Goal: Task Accomplishment & Management: Use online tool/utility

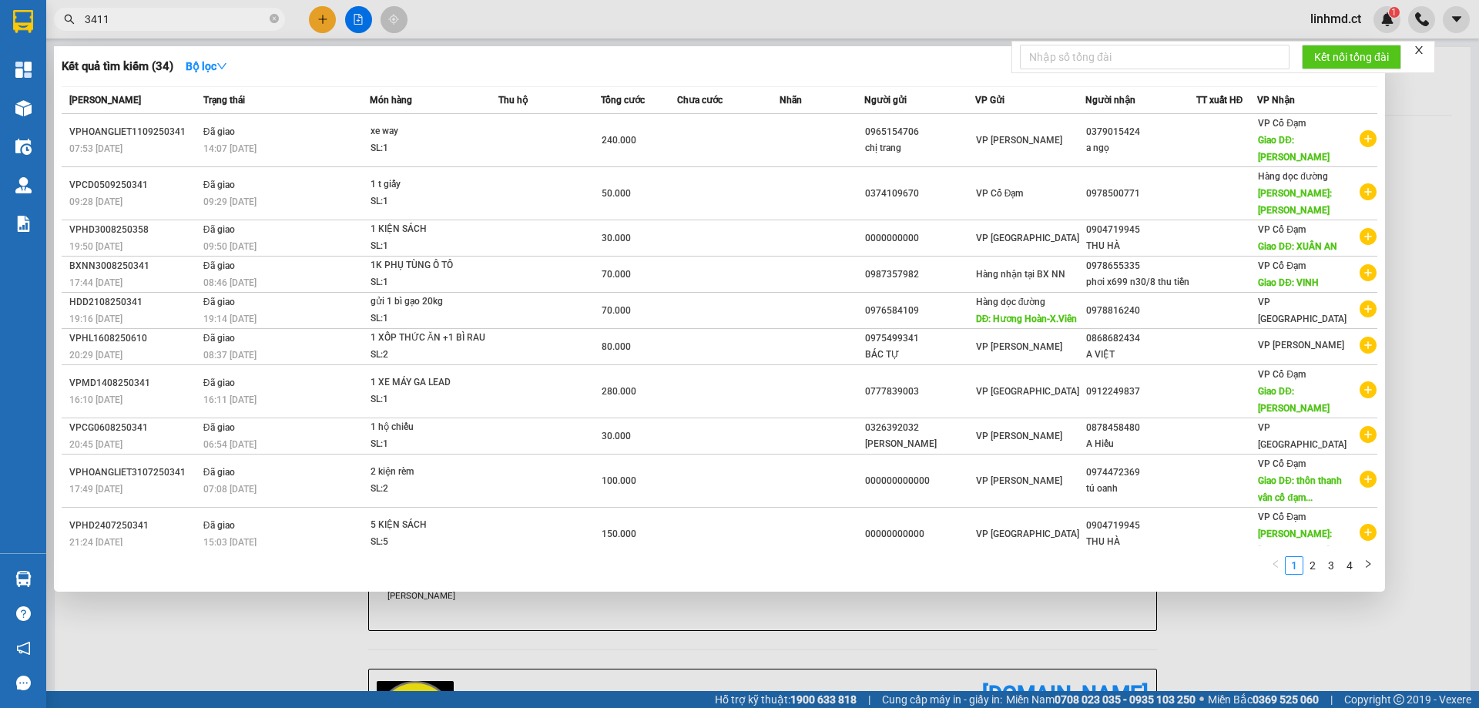
click at [247, 25] on input "3411" at bounding box center [176, 19] width 182 height 17
click at [214, 25] on input "341" at bounding box center [176, 19] width 182 height 17
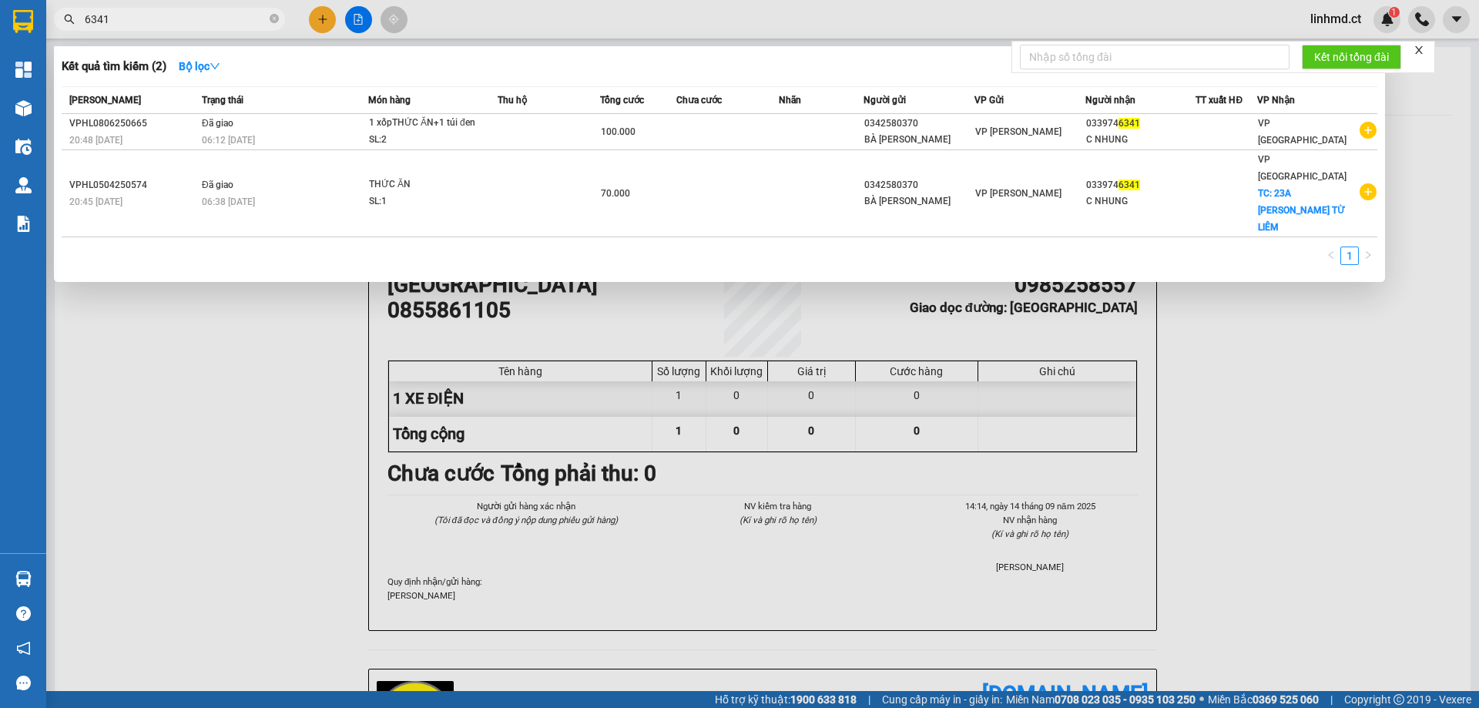
click at [221, 25] on input "6341" at bounding box center [176, 19] width 182 height 17
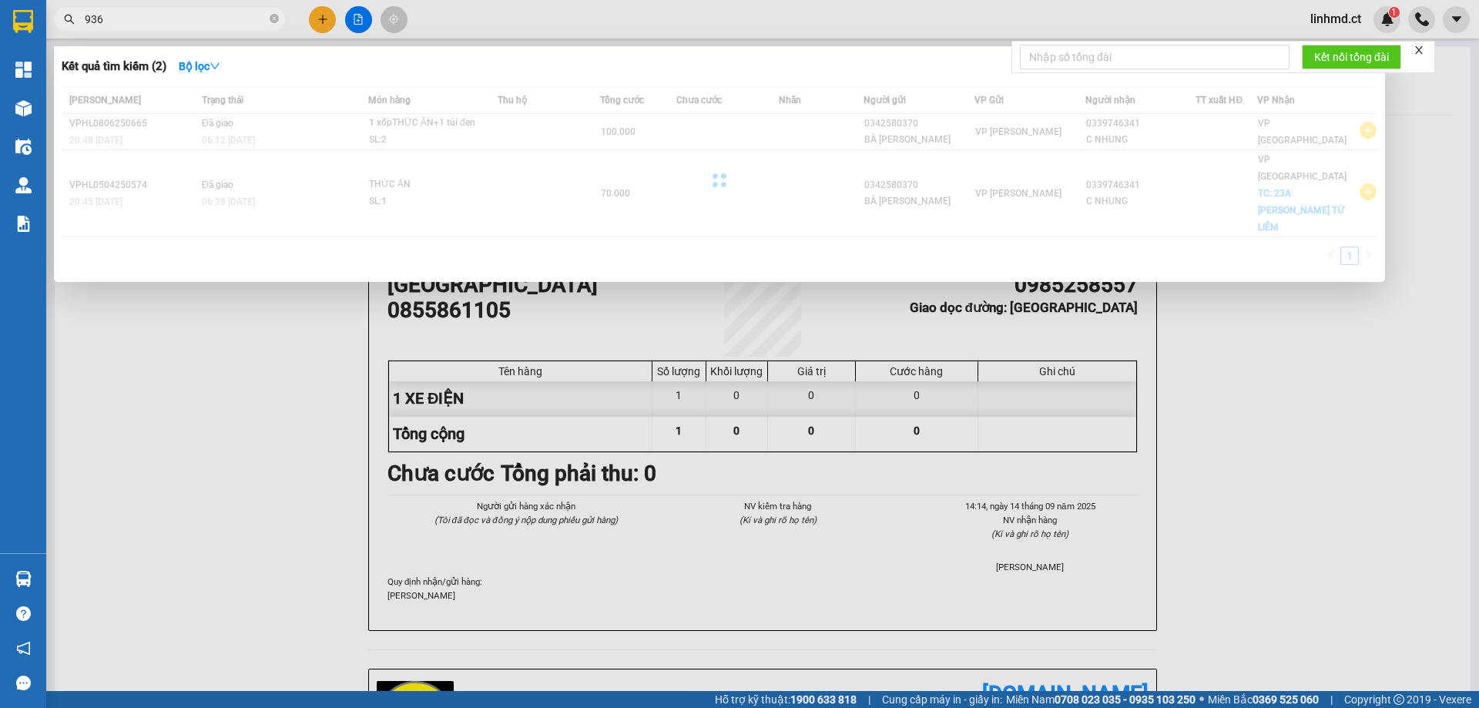
type input "936"
click at [271, 384] on div at bounding box center [739, 354] width 1479 height 708
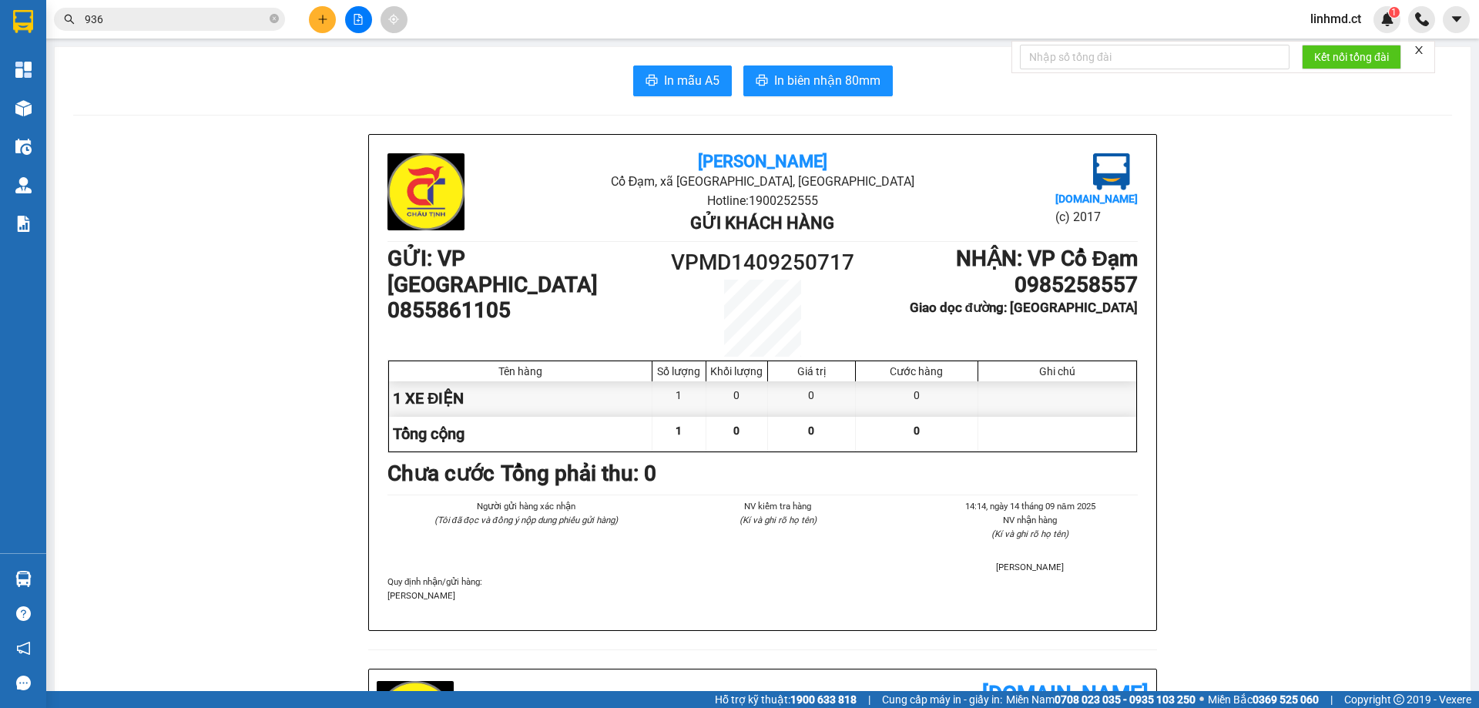
click at [217, 27] on input "936" at bounding box center [176, 19] width 182 height 17
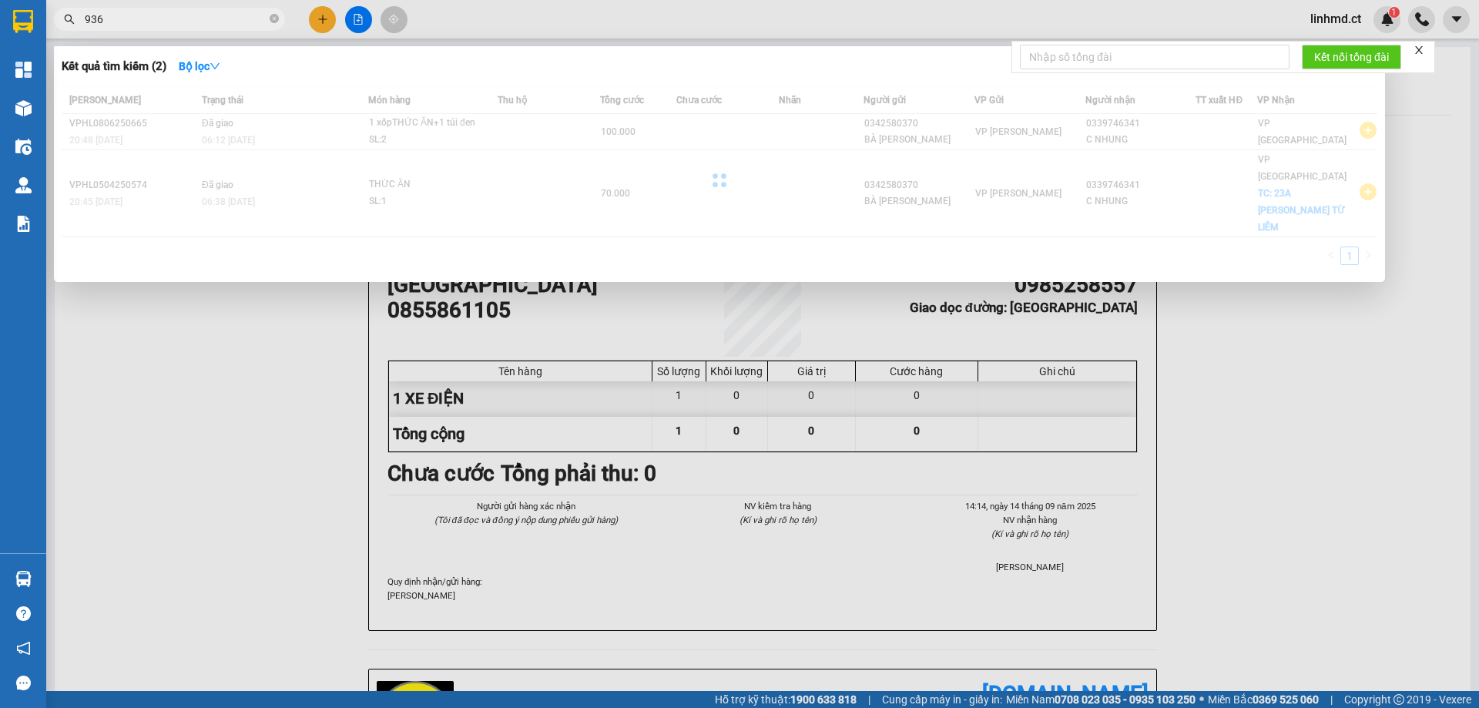
click at [217, 27] on input "936" at bounding box center [176, 19] width 182 height 17
click at [228, 30] on span "936" at bounding box center [169, 19] width 231 height 23
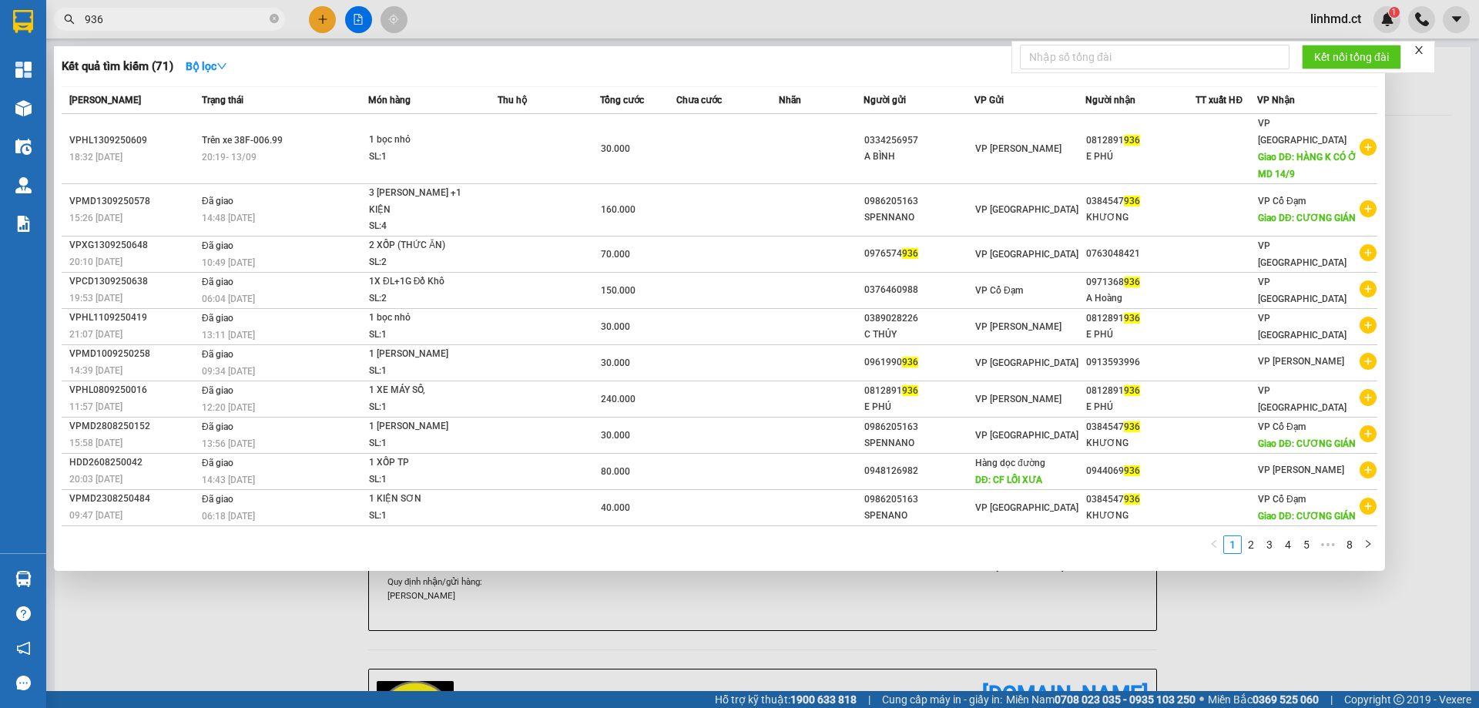
click at [228, 30] on span "936" at bounding box center [169, 19] width 231 height 23
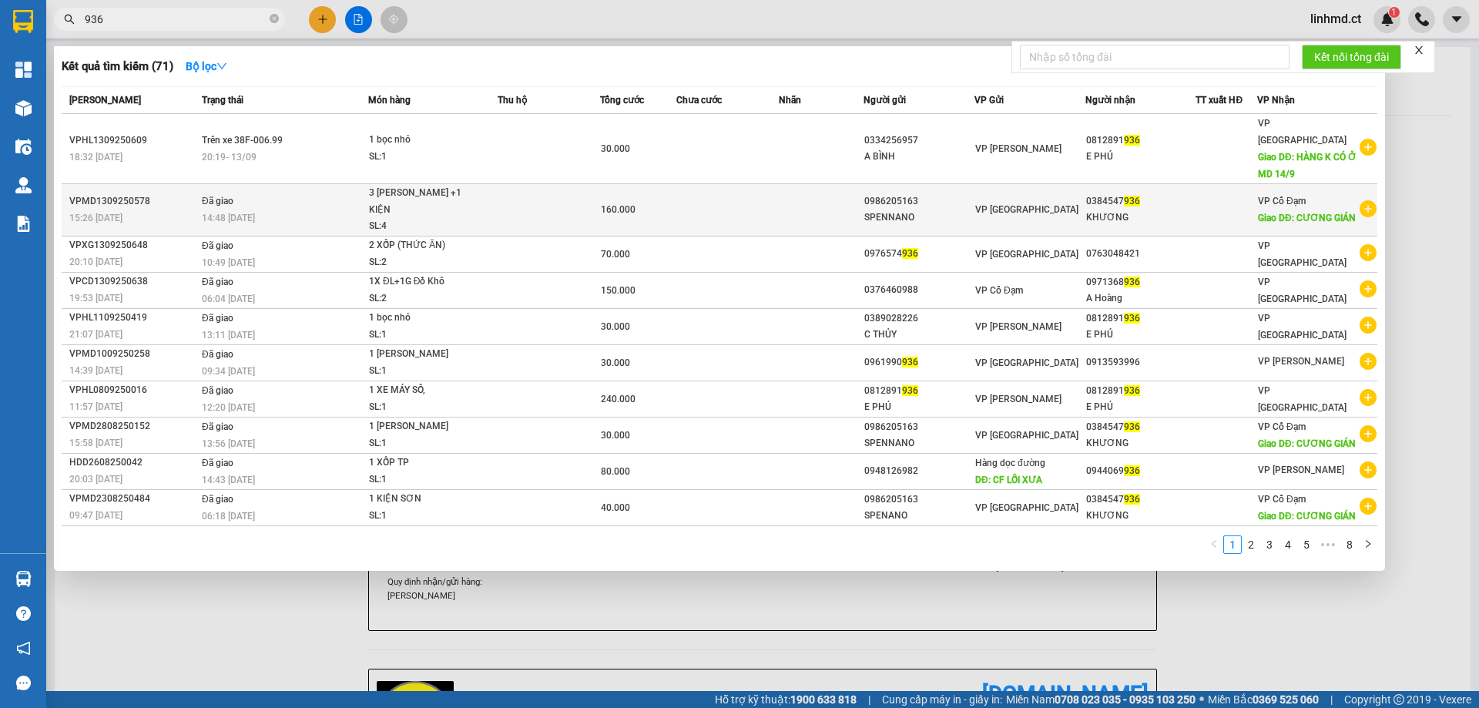
click at [313, 210] on div "14:48 [DATE]" at bounding box center [285, 218] width 166 height 17
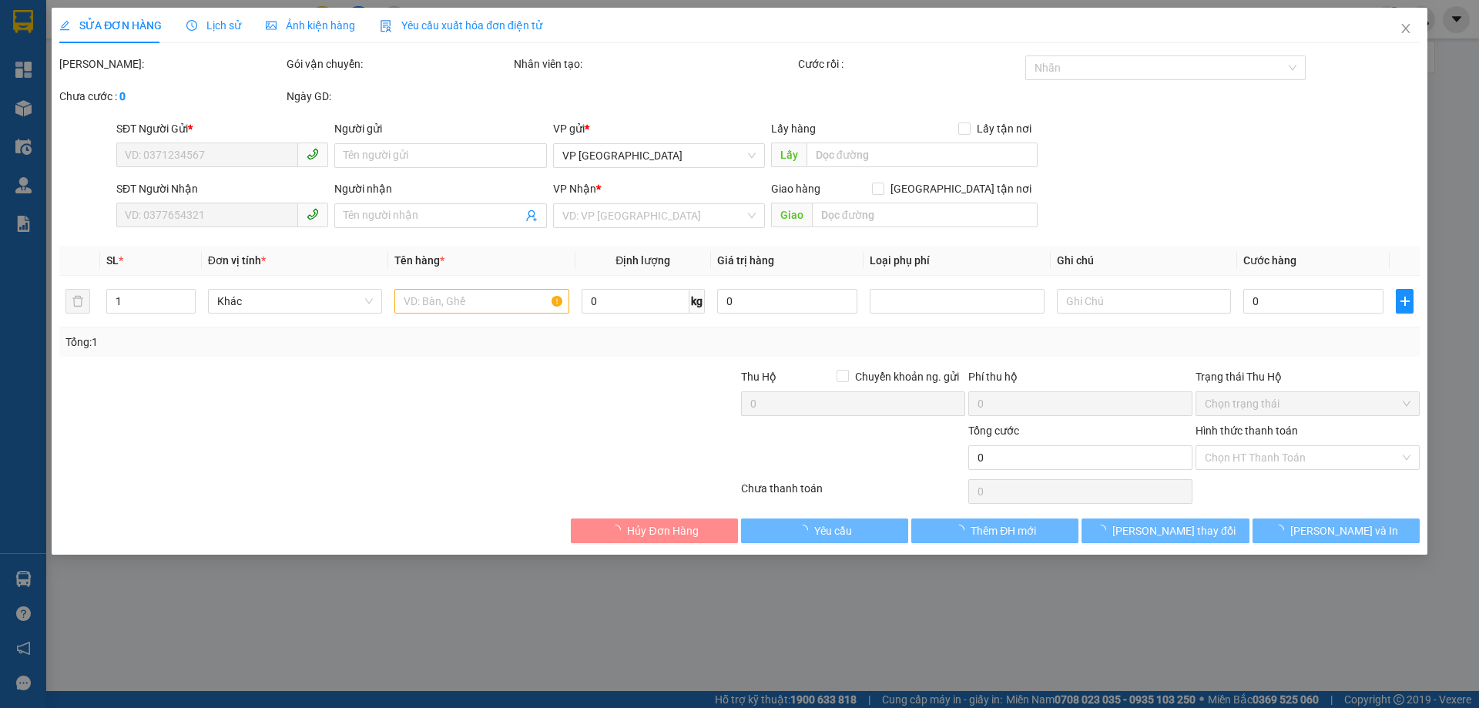
type input "0986205163"
type input "SPENNANO"
type input "0384547936"
type input "KHƯƠNG"
type input "CƯƠNG GIÁN"
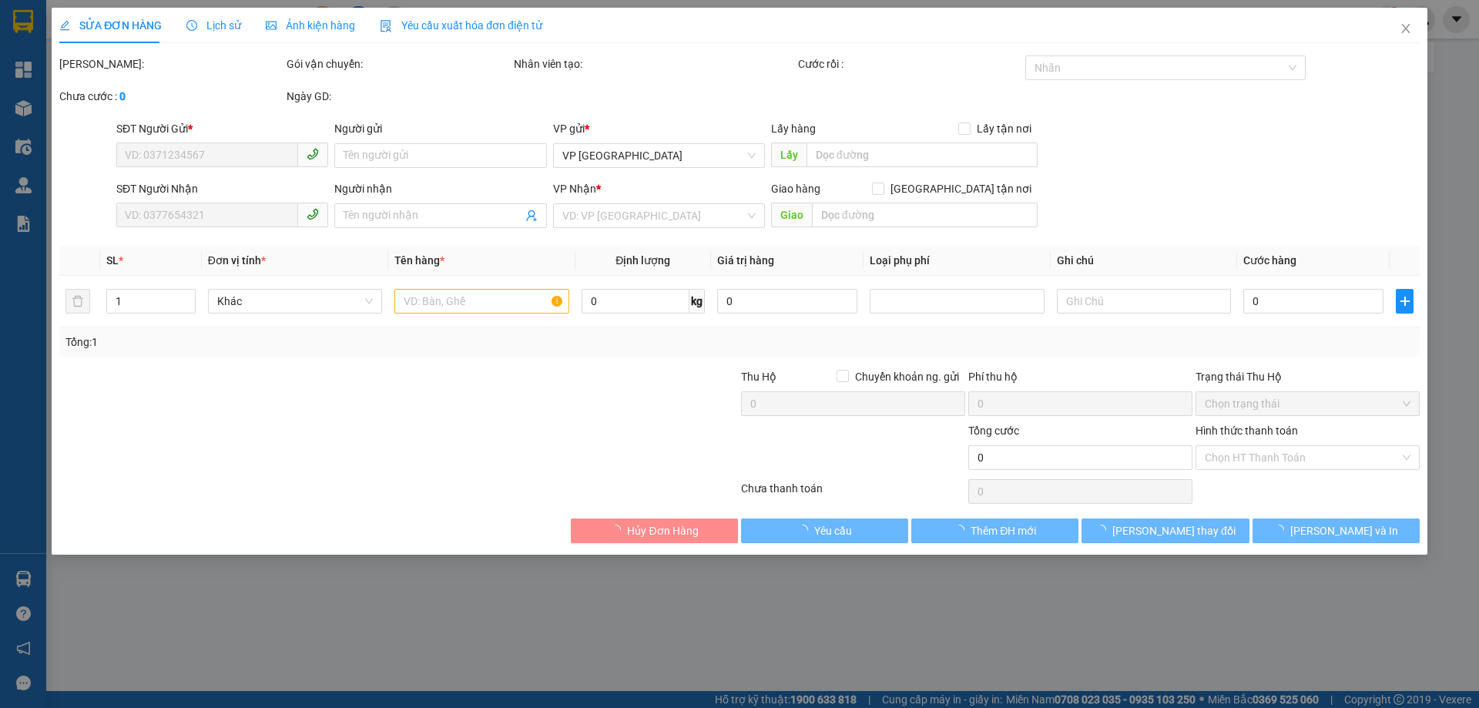
type input "160.000"
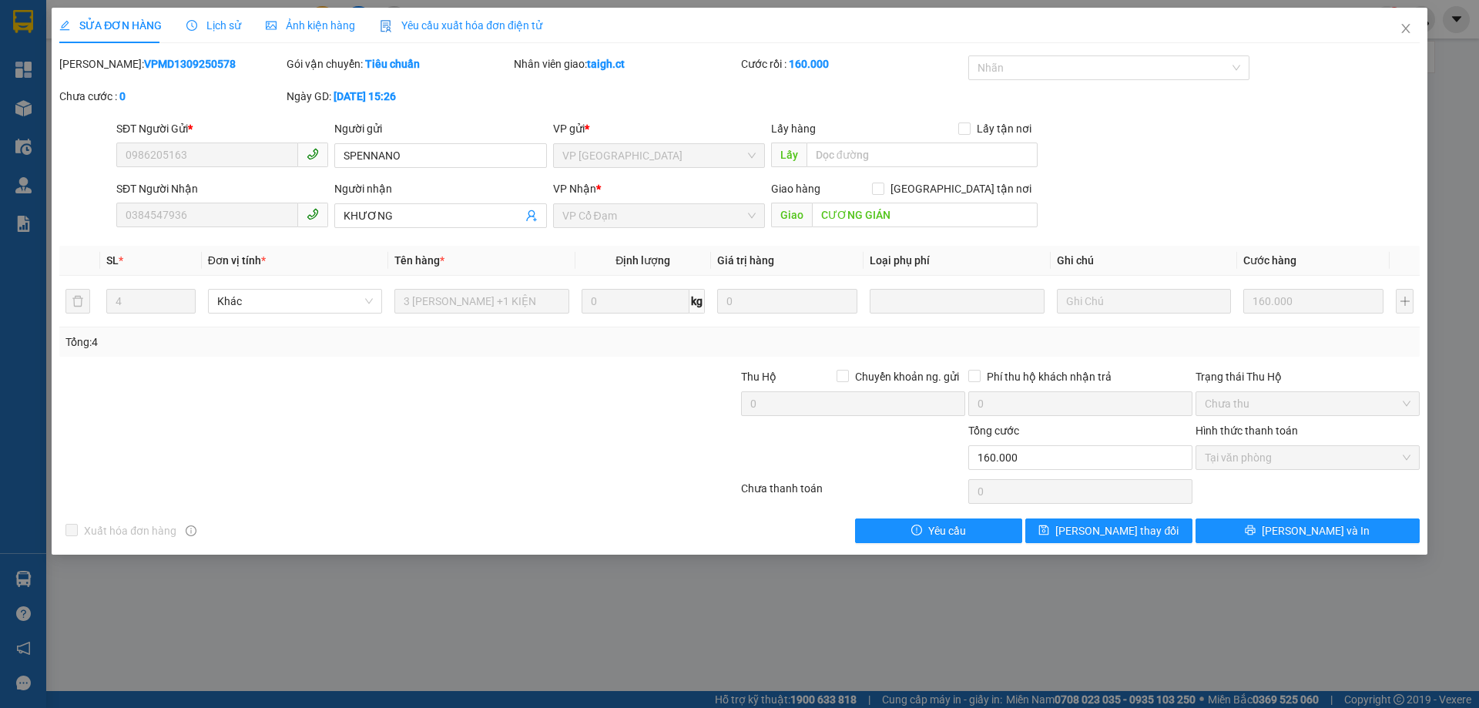
click at [213, 29] on span "Lịch sử" at bounding box center [213, 25] width 55 height 12
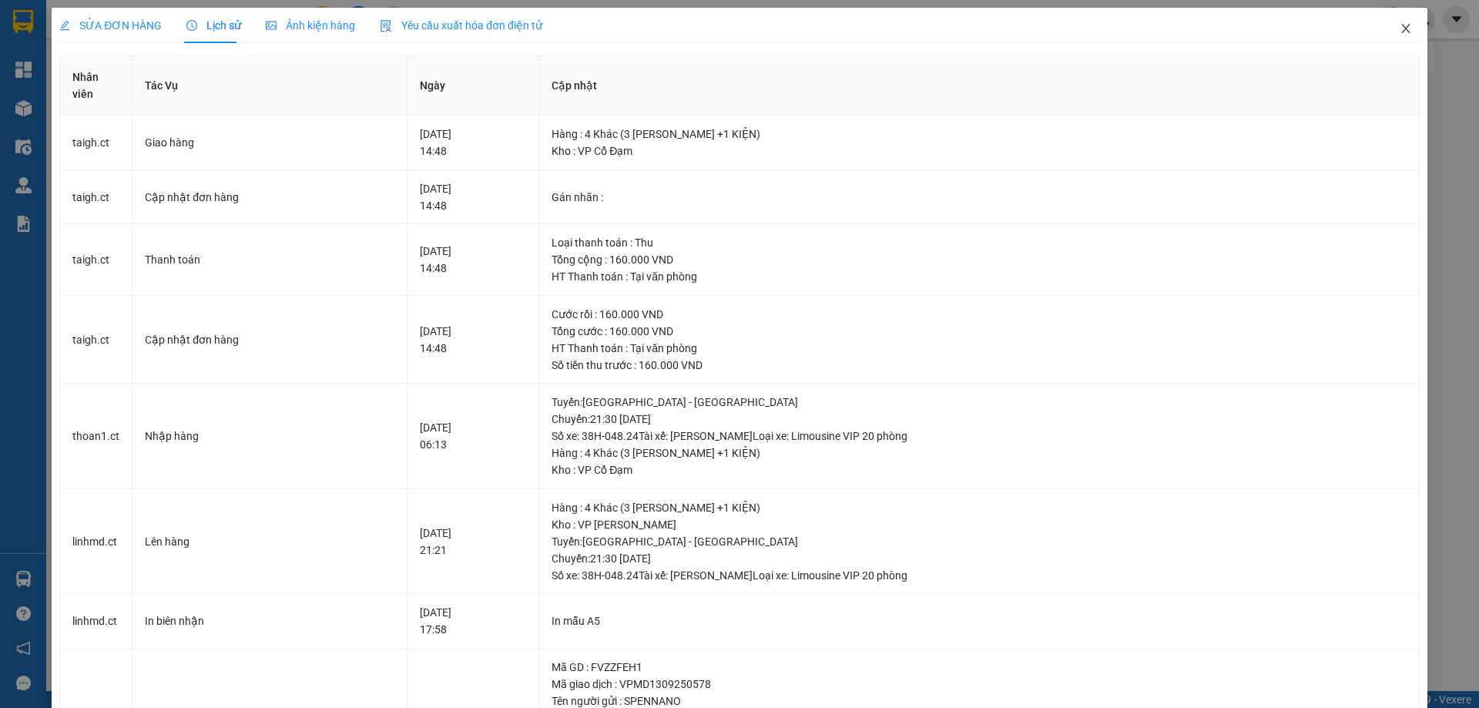
click at [1402, 27] on icon "close" at bounding box center [1406, 28] width 8 height 9
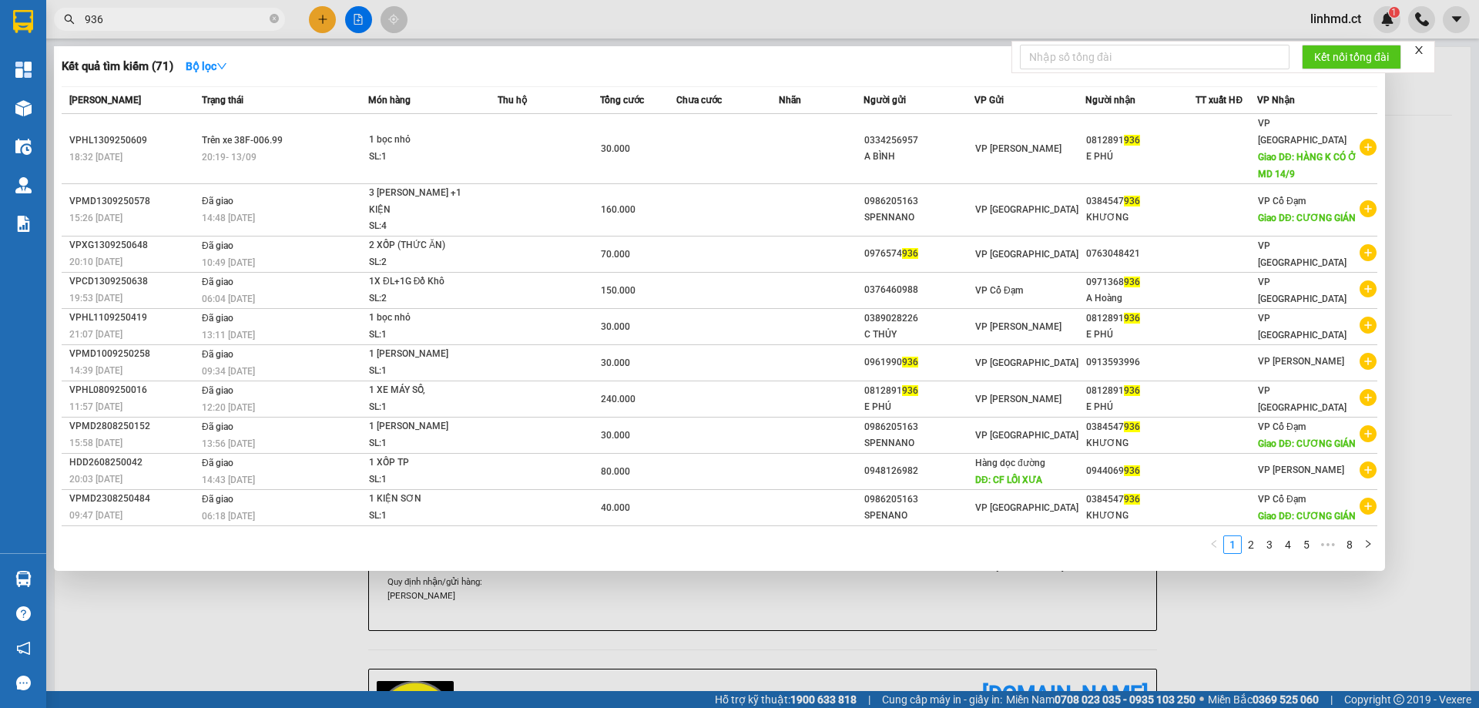
click at [210, 20] on input "936" at bounding box center [176, 19] width 182 height 17
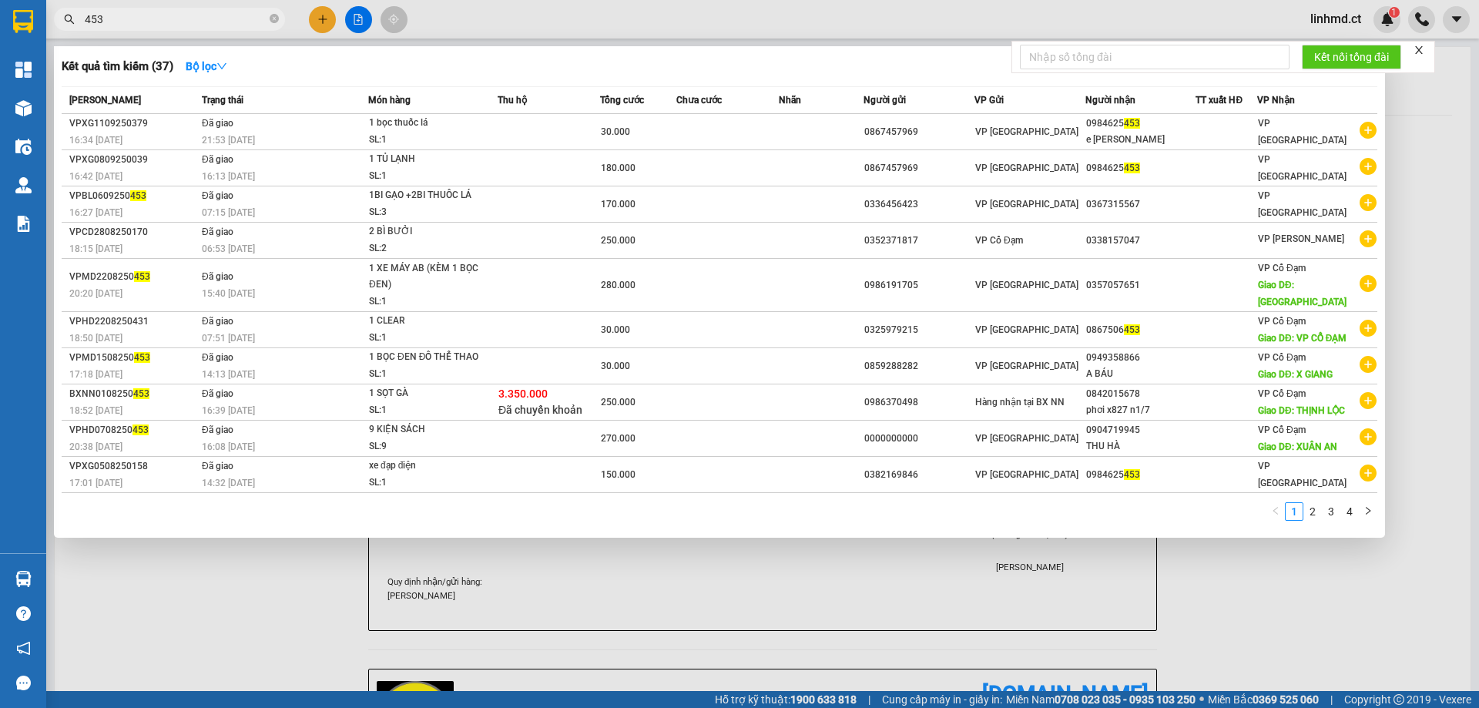
click at [489, 26] on div at bounding box center [739, 354] width 1479 height 708
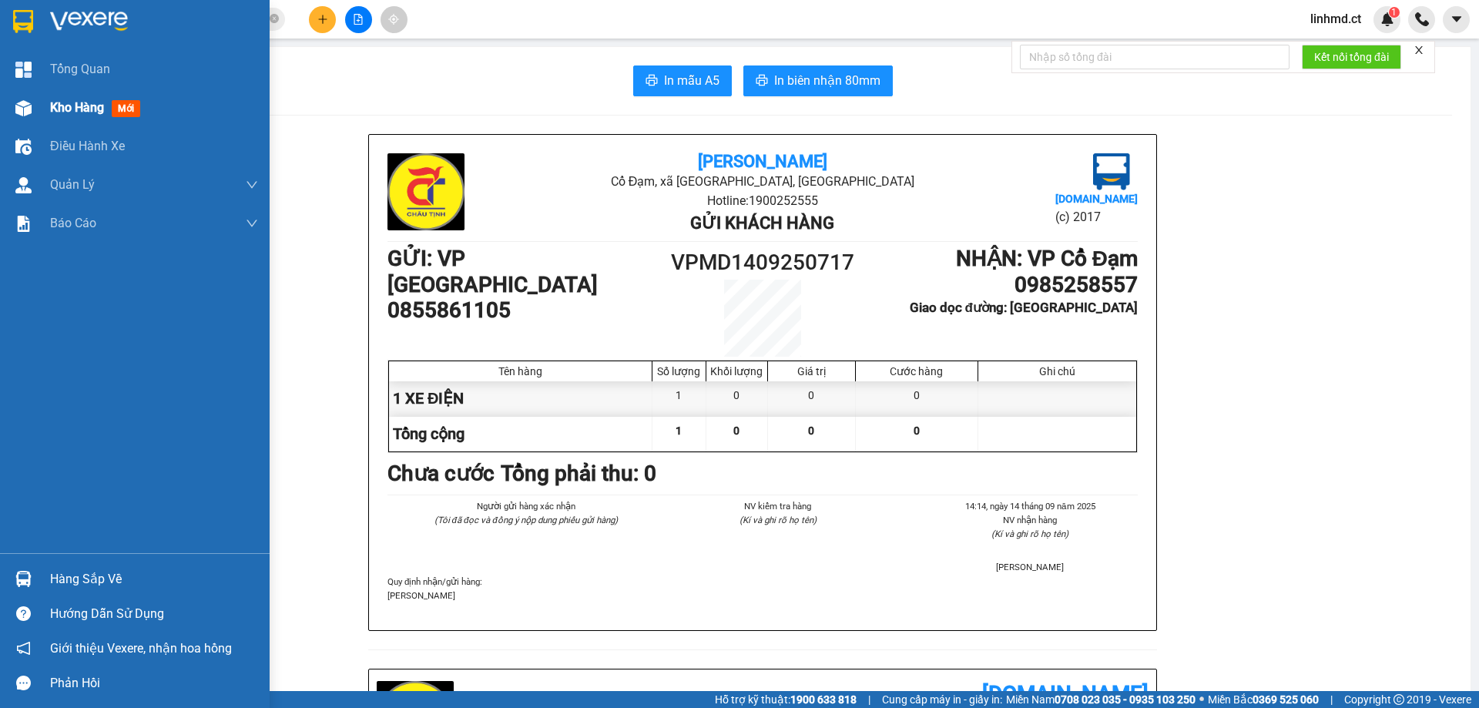
click at [37, 110] on div "Kho hàng mới" at bounding box center [135, 108] width 270 height 39
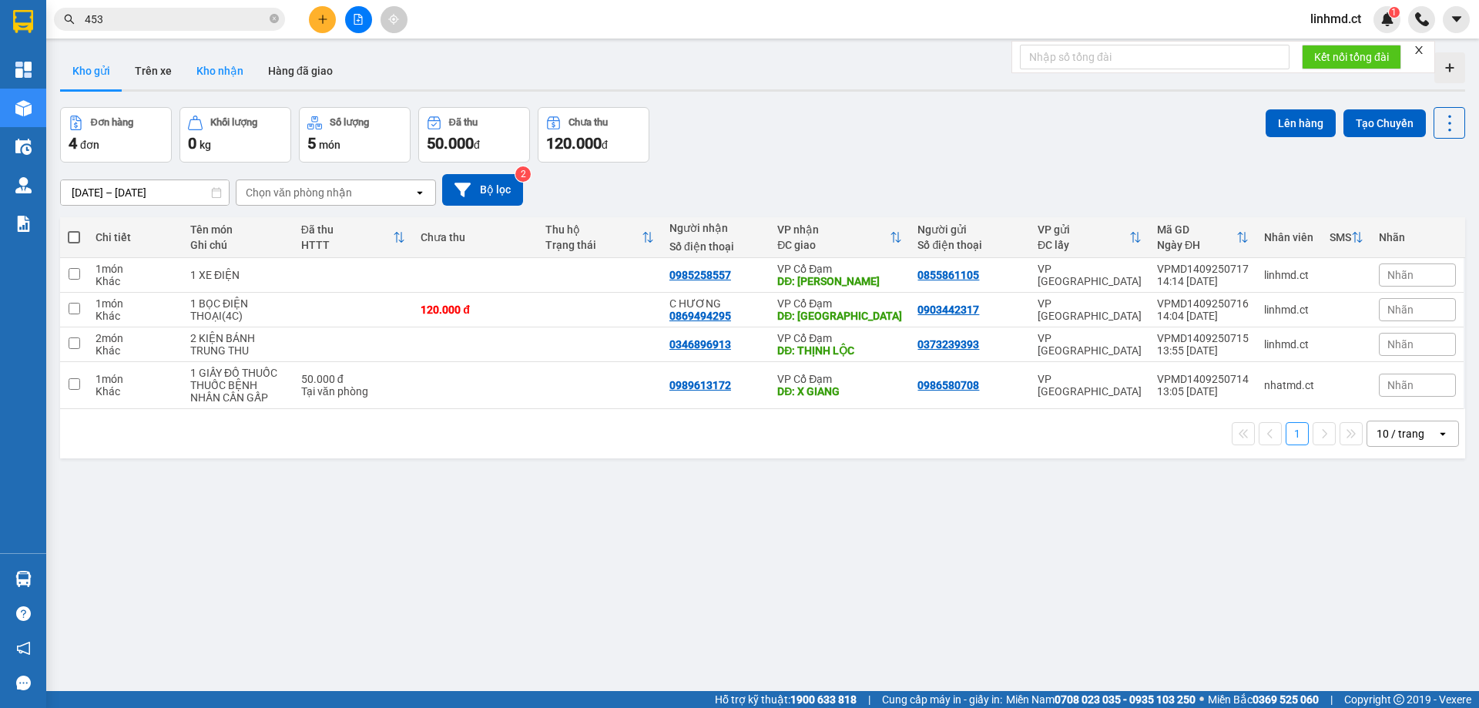
click at [233, 73] on button "Kho nhận" at bounding box center [220, 70] width 72 height 37
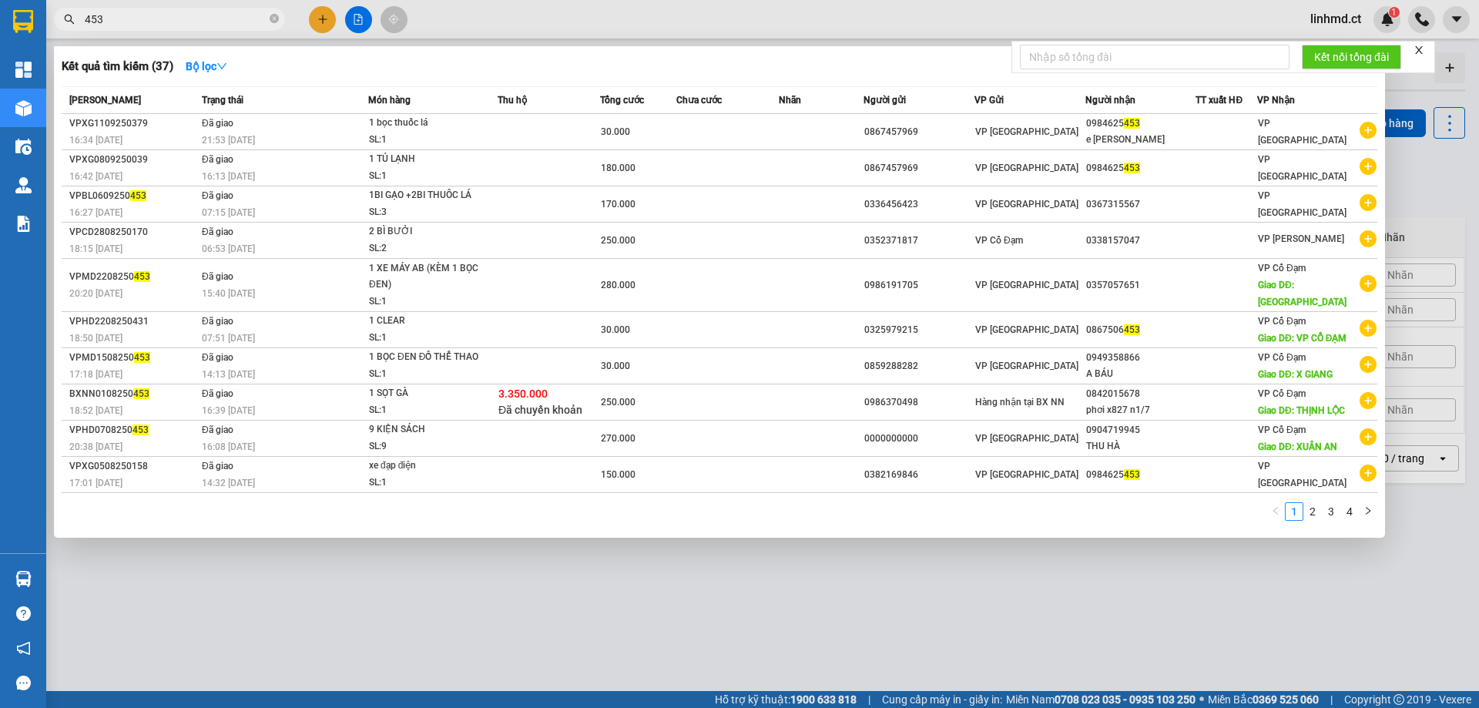
click at [180, 17] on input "453" at bounding box center [176, 19] width 182 height 17
type input "4"
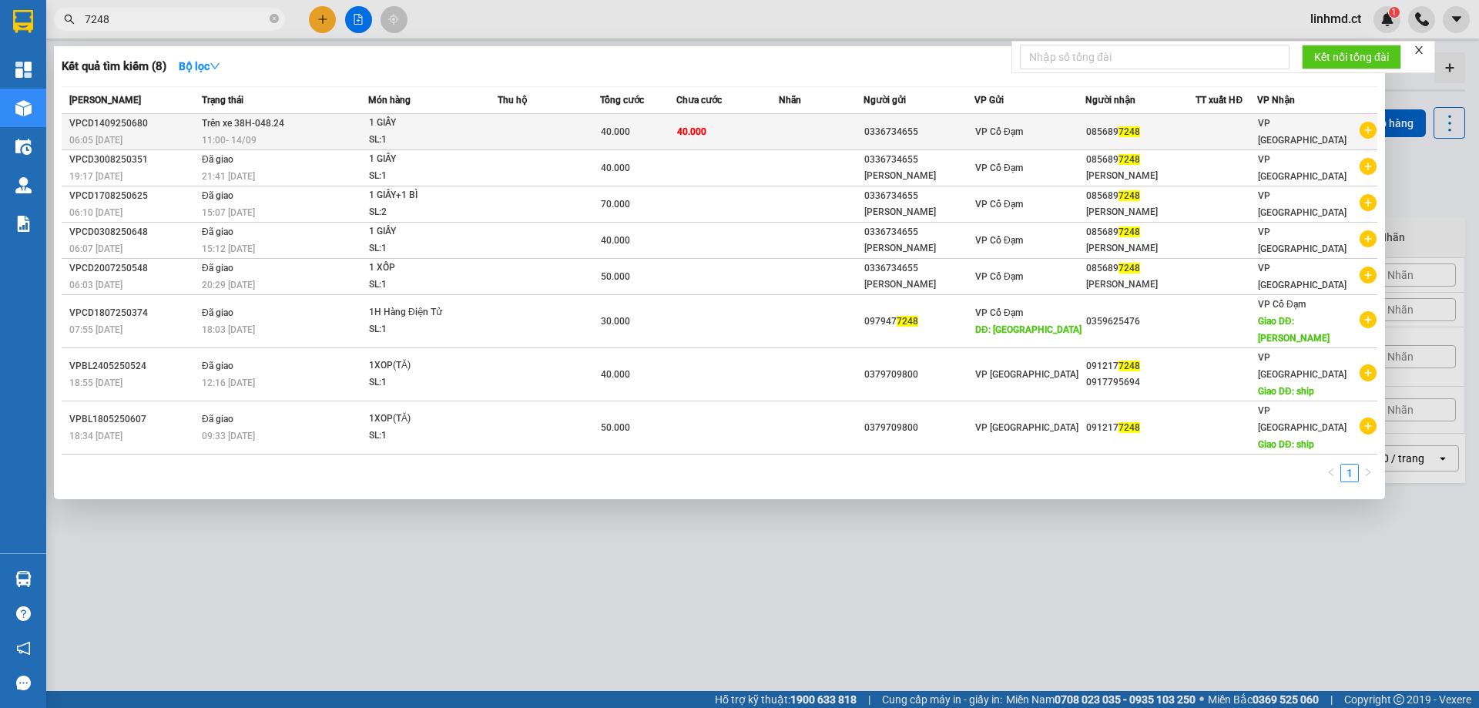
type input "7248"
click at [448, 140] on div "SL: 1" at bounding box center [427, 140] width 116 height 17
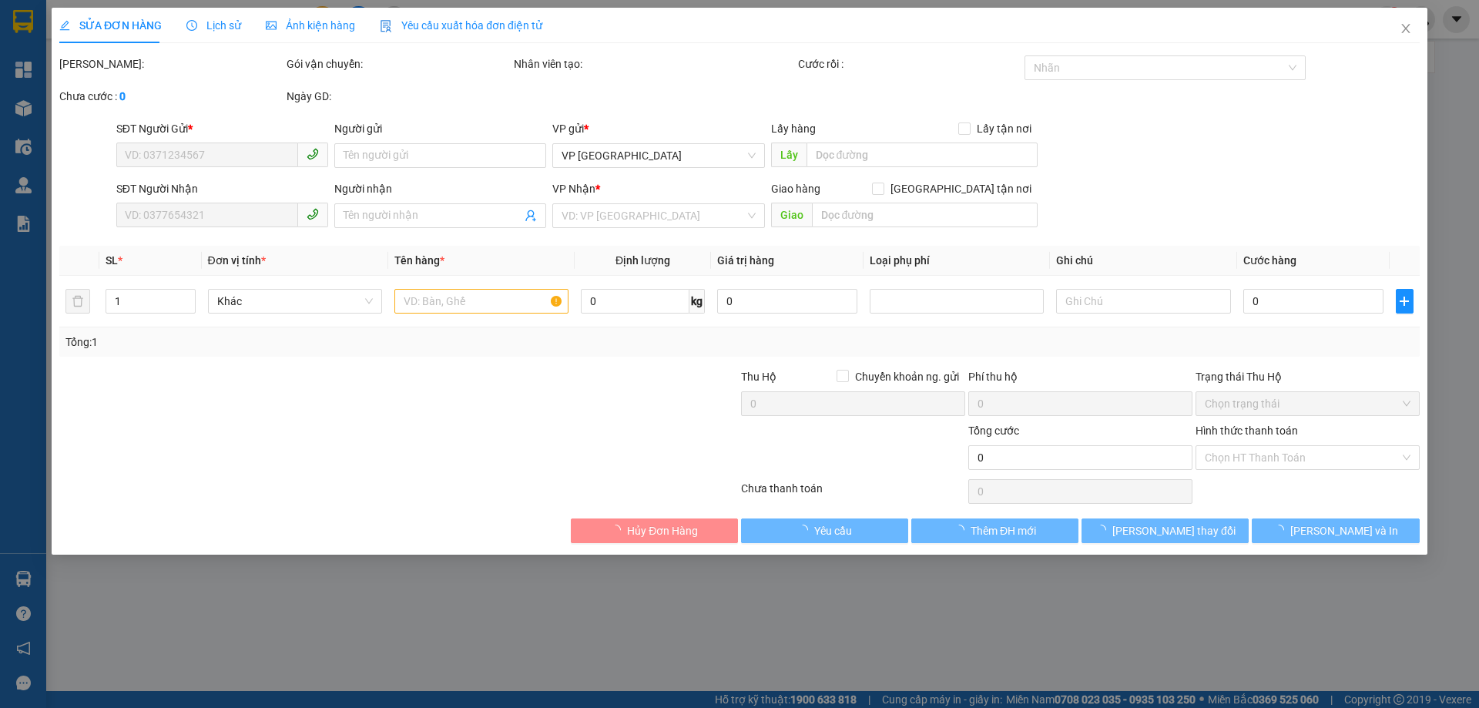
type input "0336734655"
type input "0856897248"
type input "40.000"
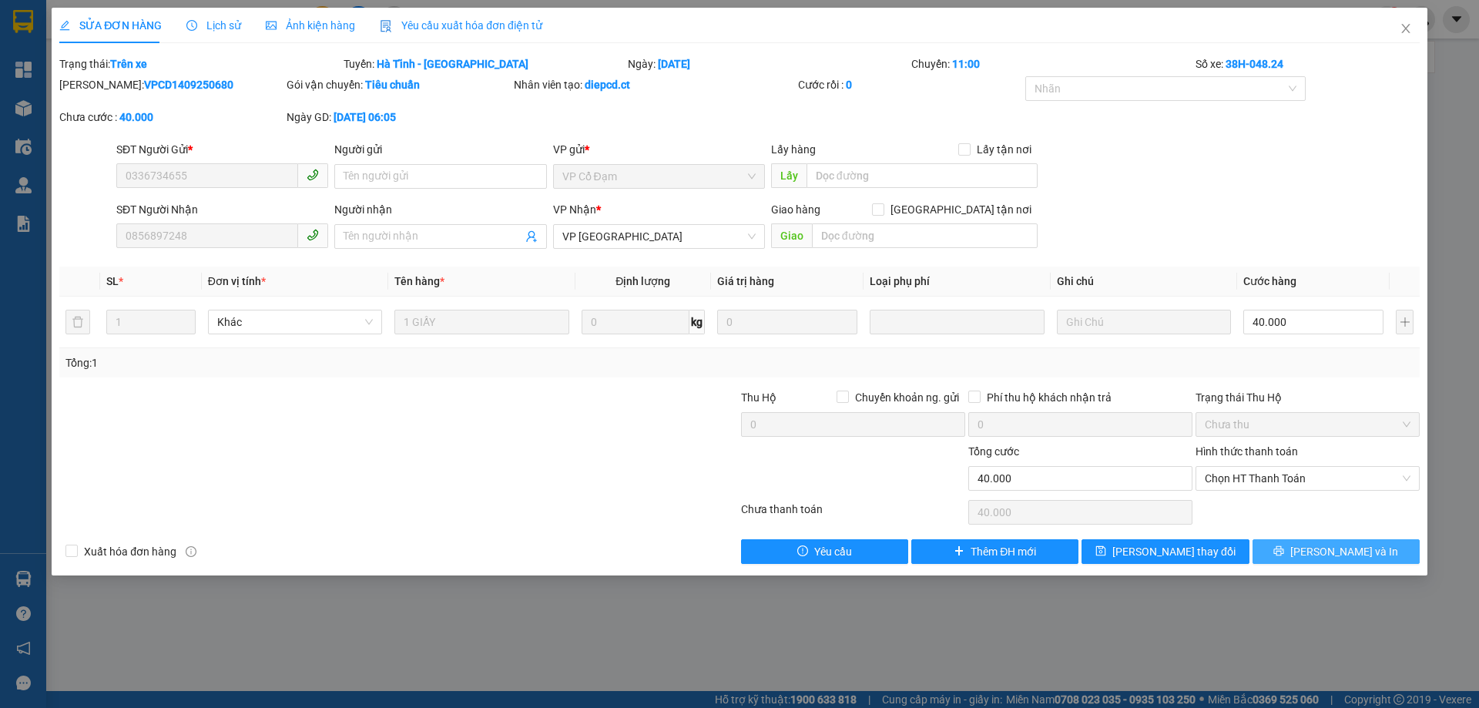
click at [1302, 555] on button "[PERSON_NAME] và In" at bounding box center [1336, 551] width 167 height 25
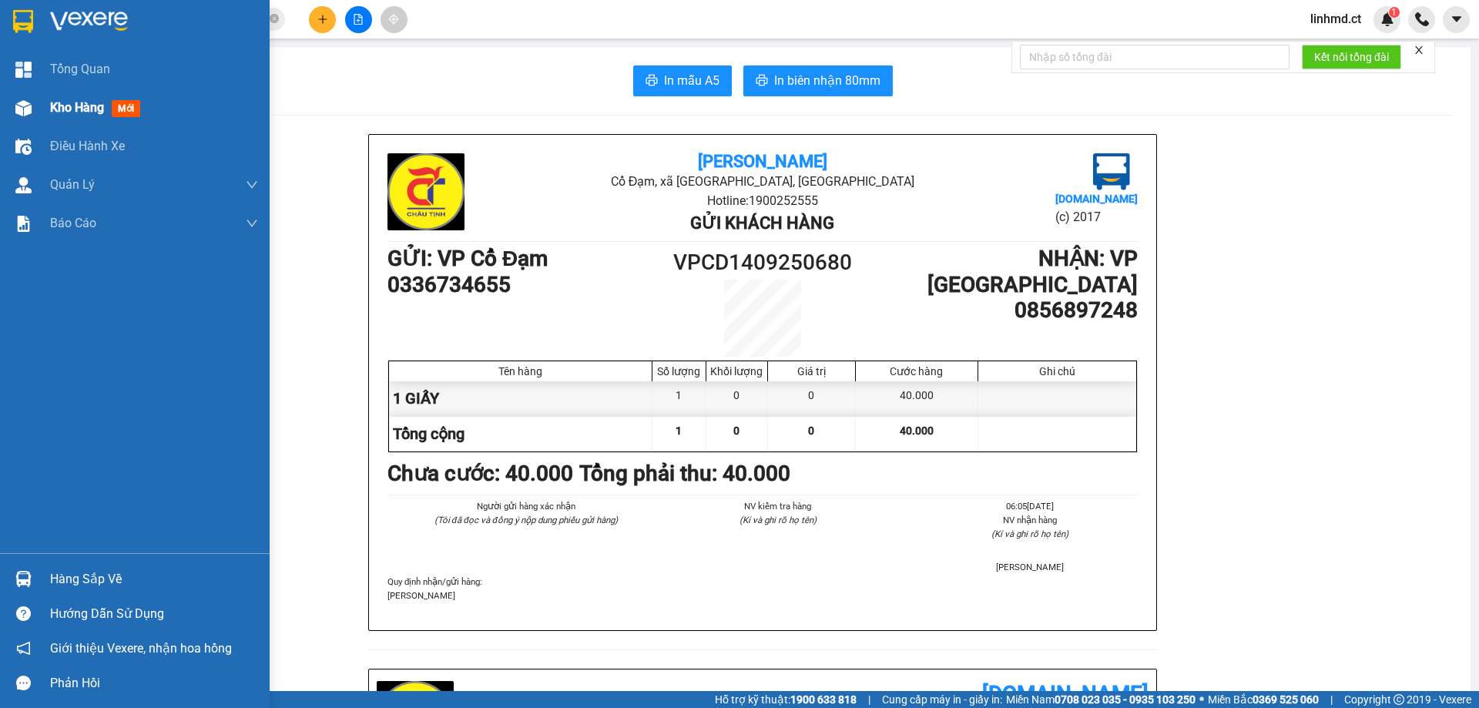
click at [32, 112] on div at bounding box center [23, 108] width 27 height 27
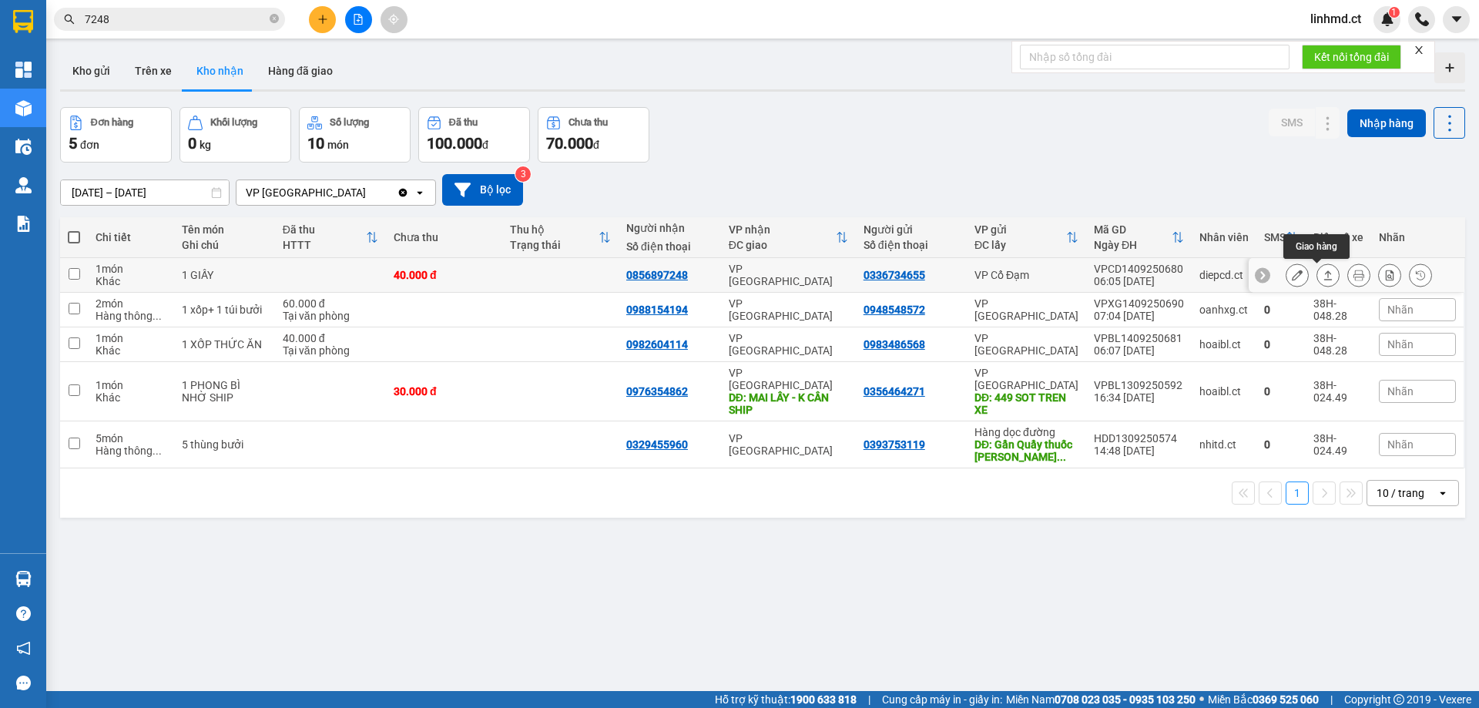
click at [1318, 281] on button at bounding box center [1329, 275] width 22 height 27
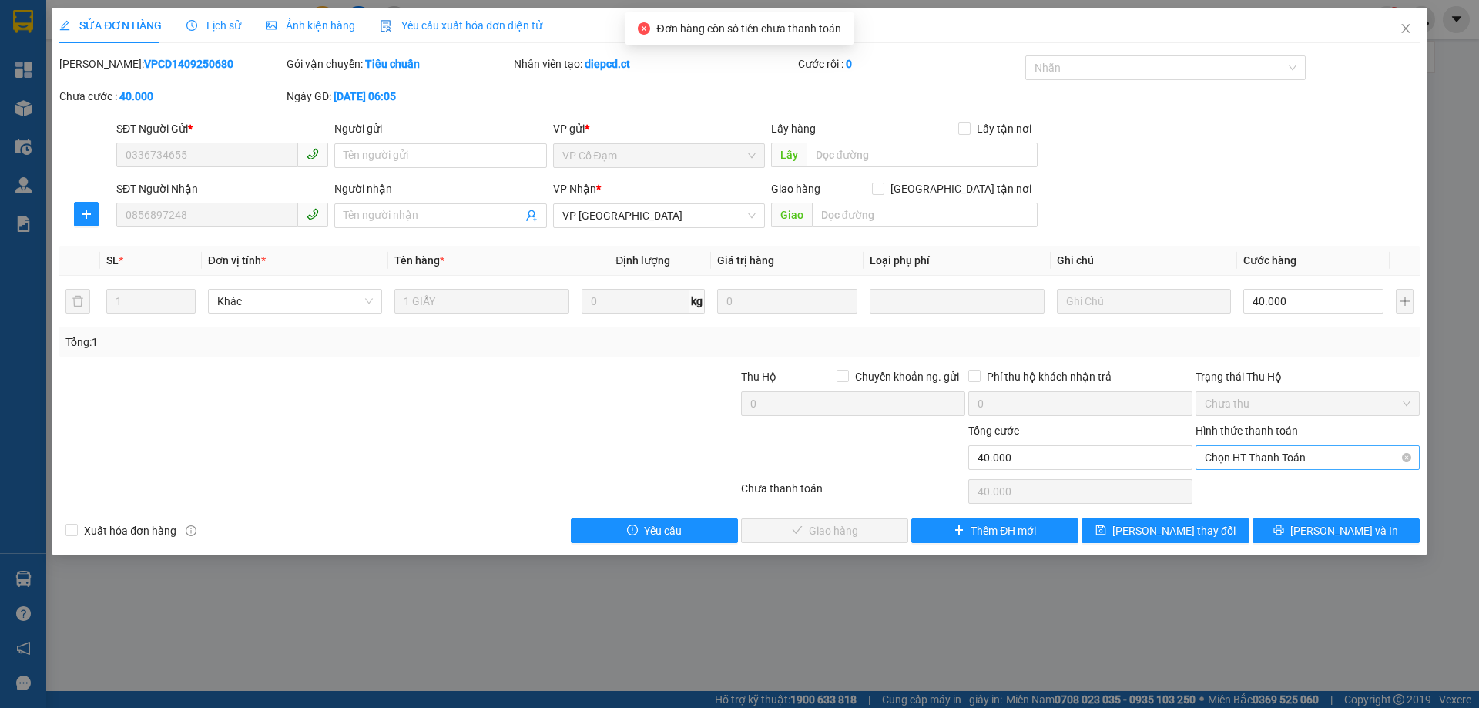
click at [1294, 458] on span "Chọn HT Thanh Toán" at bounding box center [1308, 457] width 206 height 23
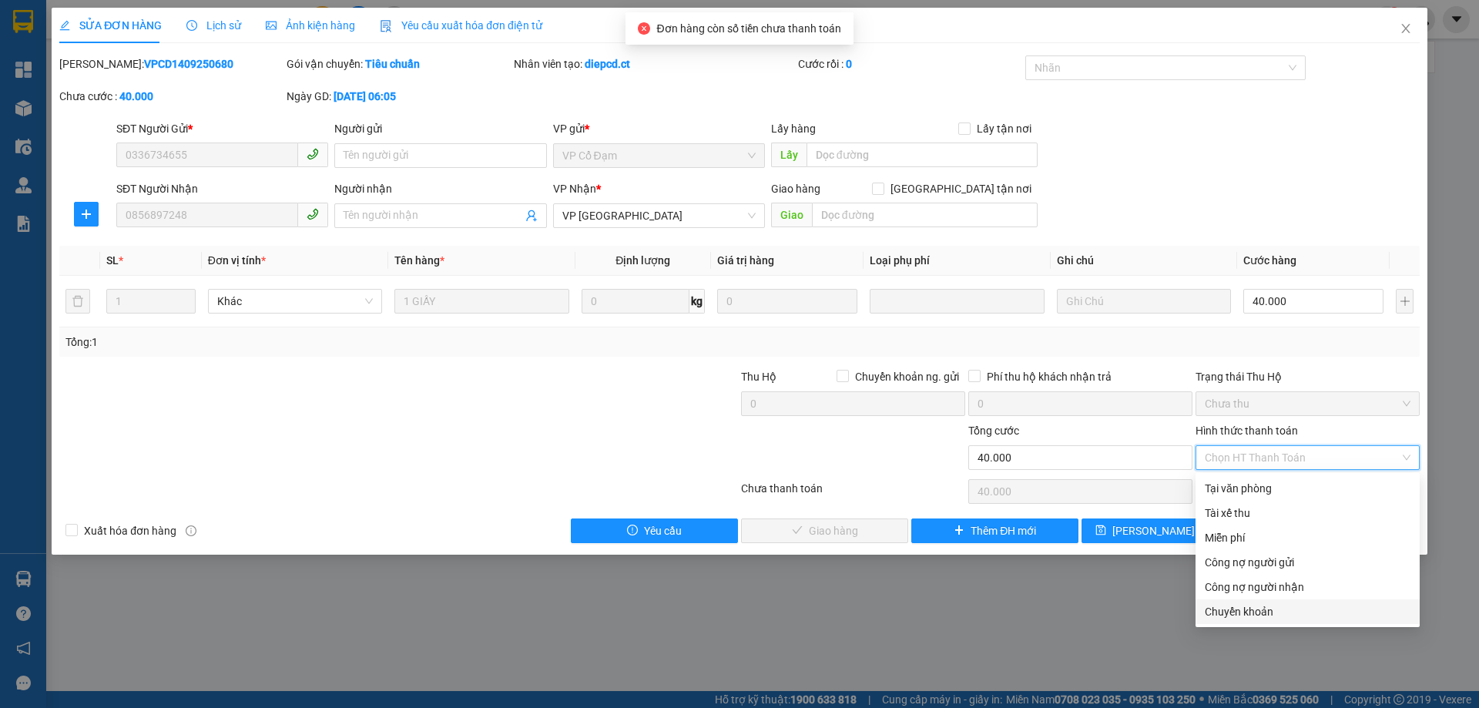
click at [1291, 614] on div "Chuyển khoản" at bounding box center [1308, 611] width 206 height 17
type input "0"
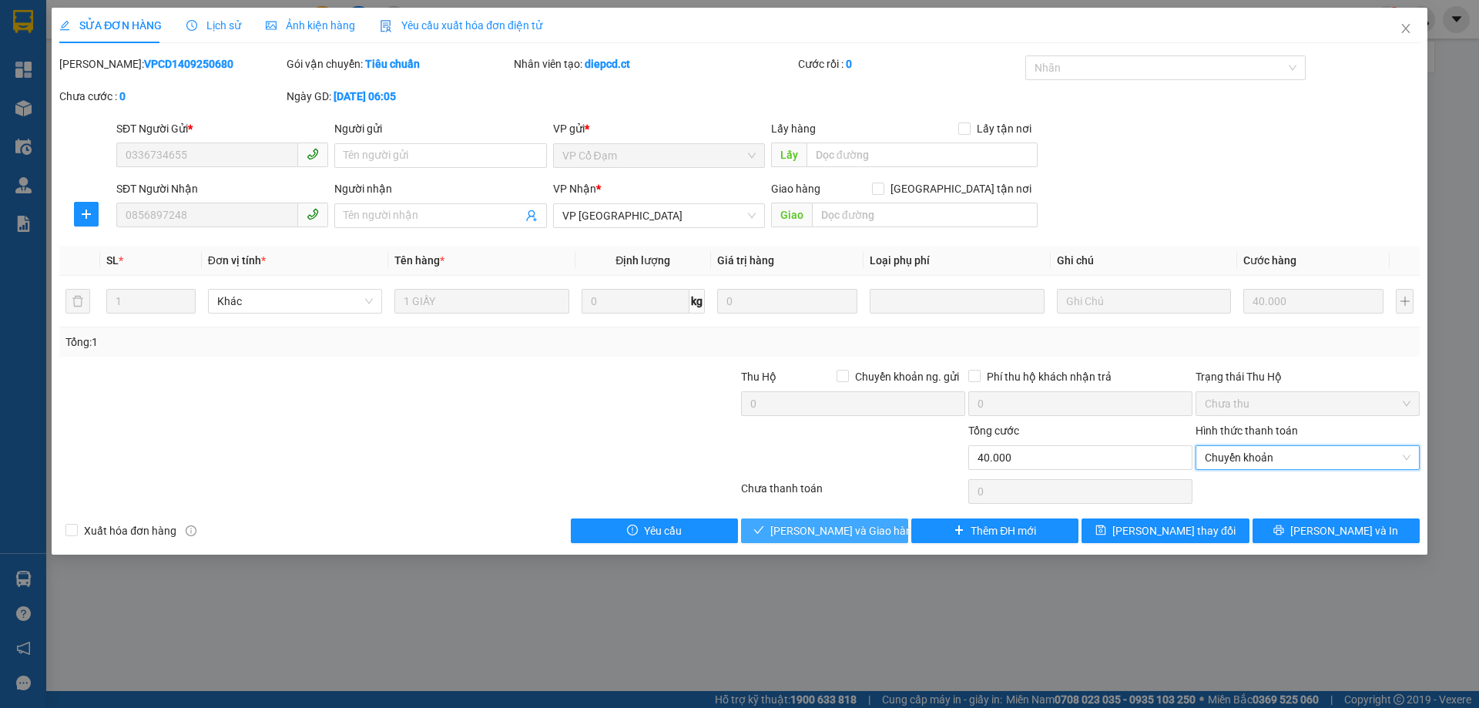
click at [861, 519] on button "[PERSON_NAME] và Giao hàng" at bounding box center [824, 531] width 167 height 25
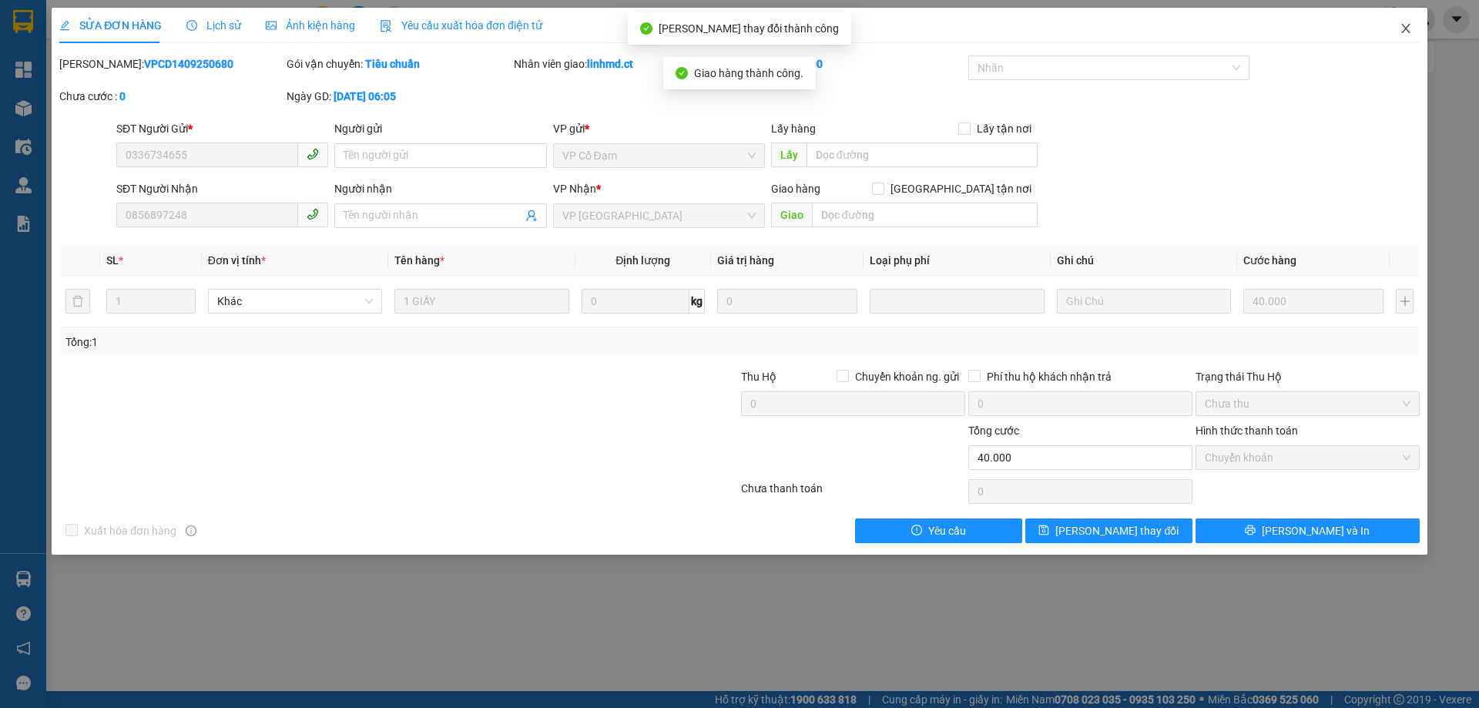
click at [1406, 19] on span "Close" at bounding box center [1406, 29] width 43 height 43
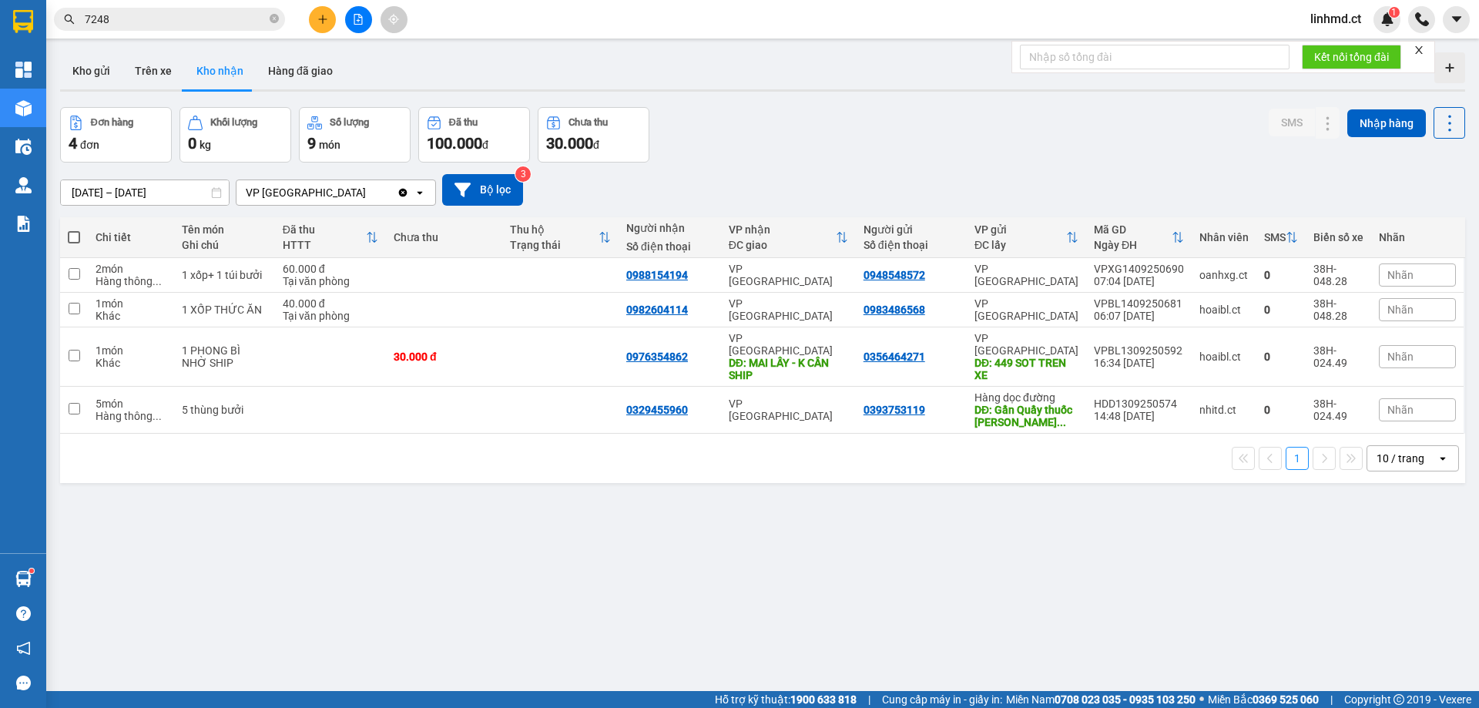
click at [251, 23] on input "7248" at bounding box center [176, 19] width 182 height 17
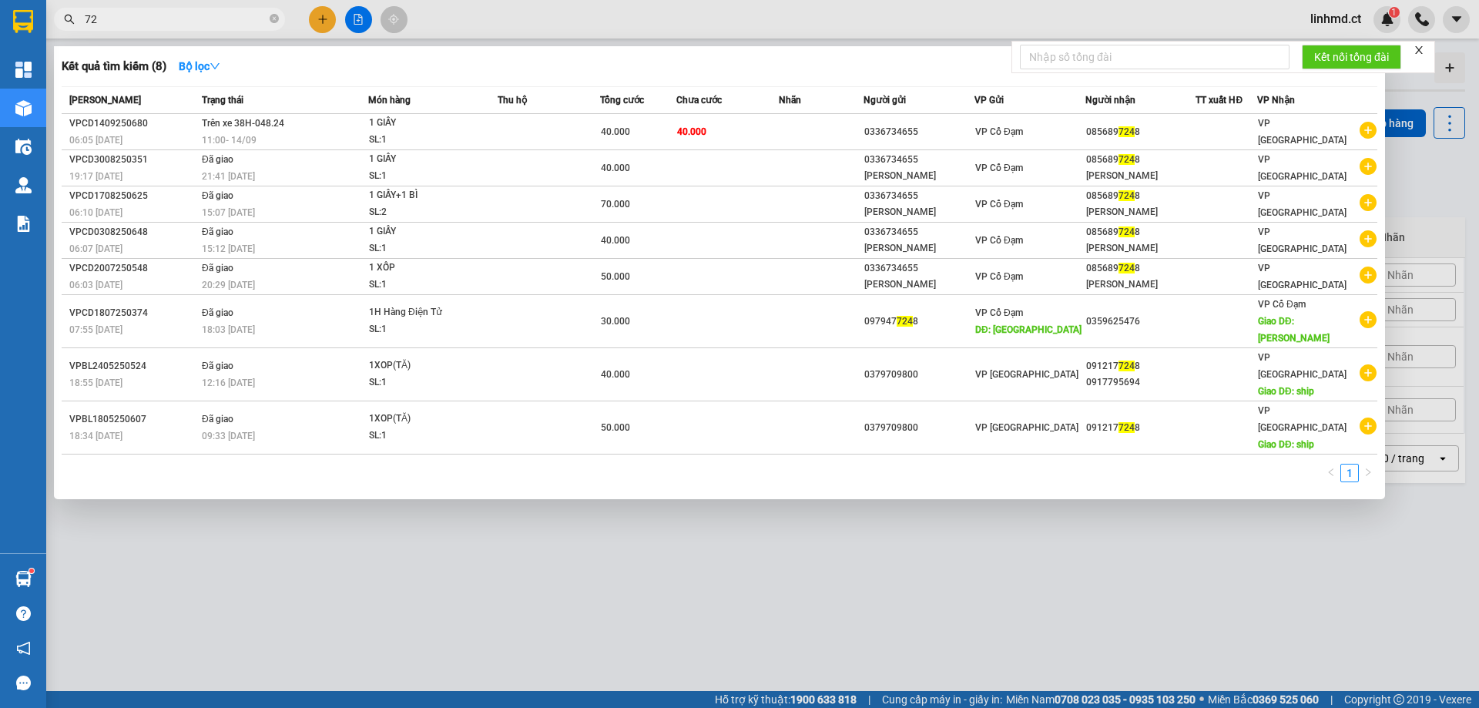
type input "7"
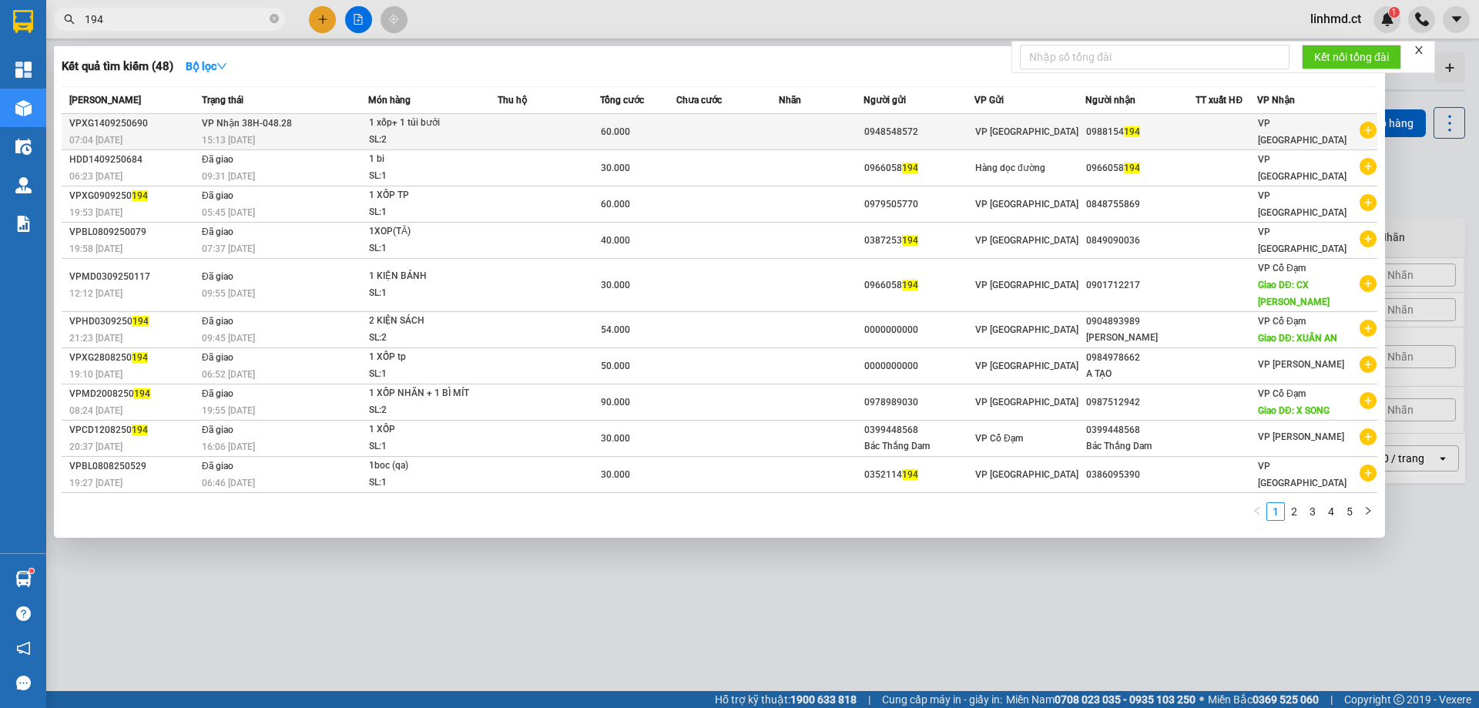
type input "194"
click at [558, 130] on td at bounding box center [549, 132] width 102 height 36
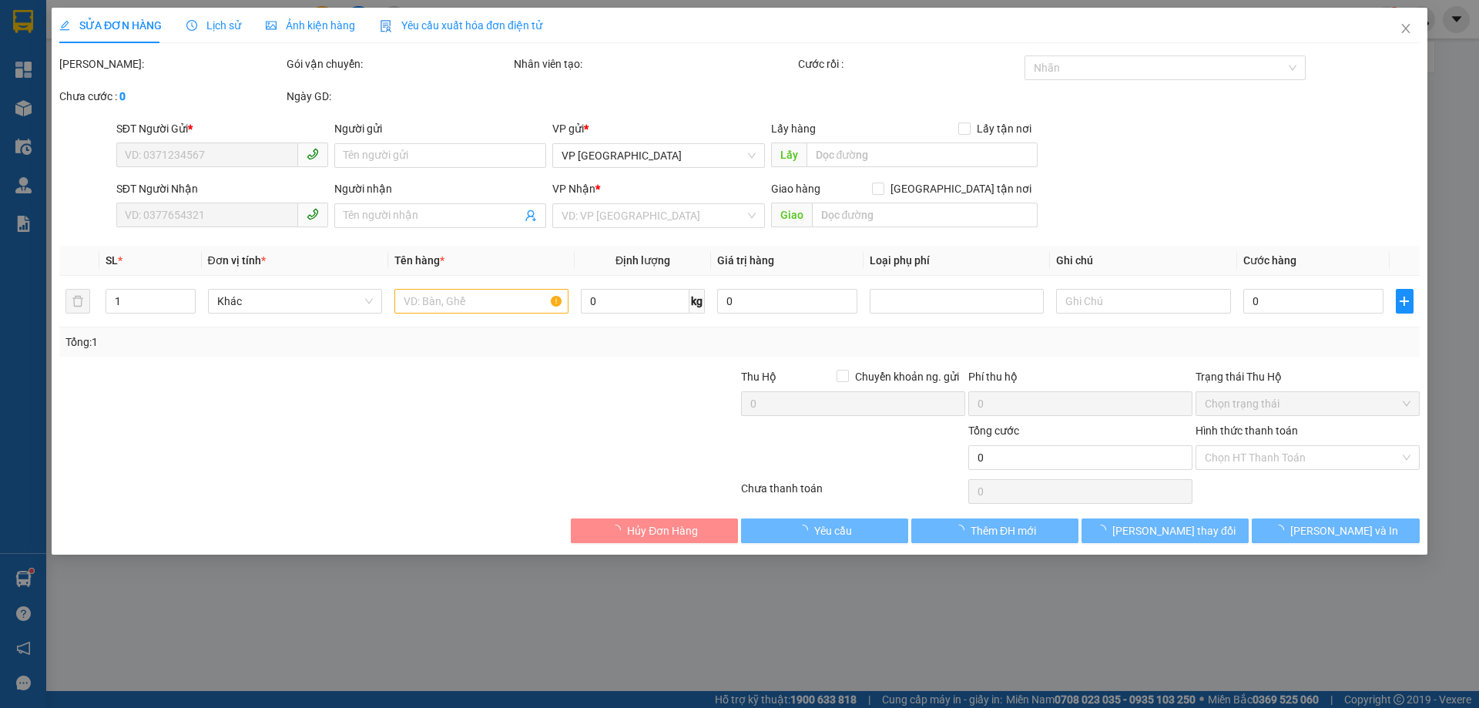
type input "0948548572"
type input "0988154194"
type input "60.000"
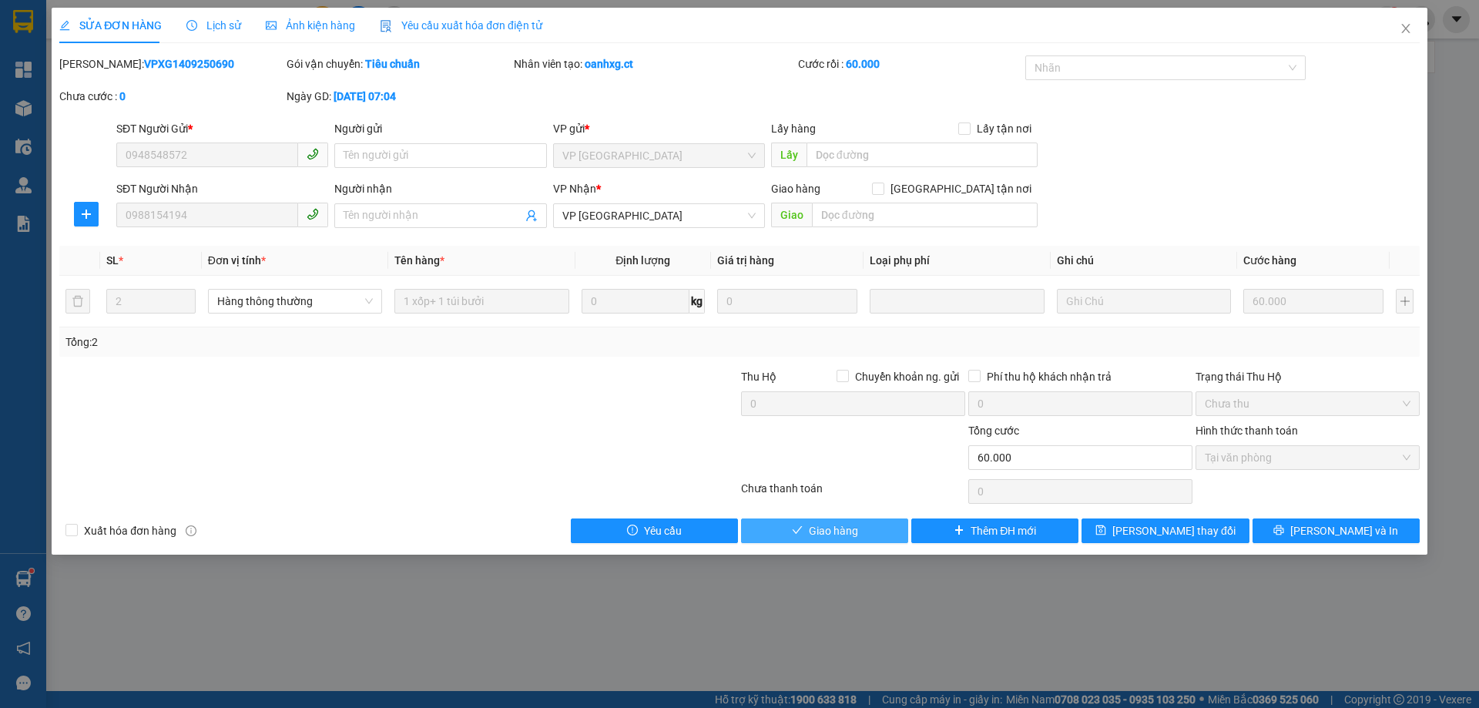
click at [778, 522] on button "Giao hàng" at bounding box center [824, 531] width 167 height 25
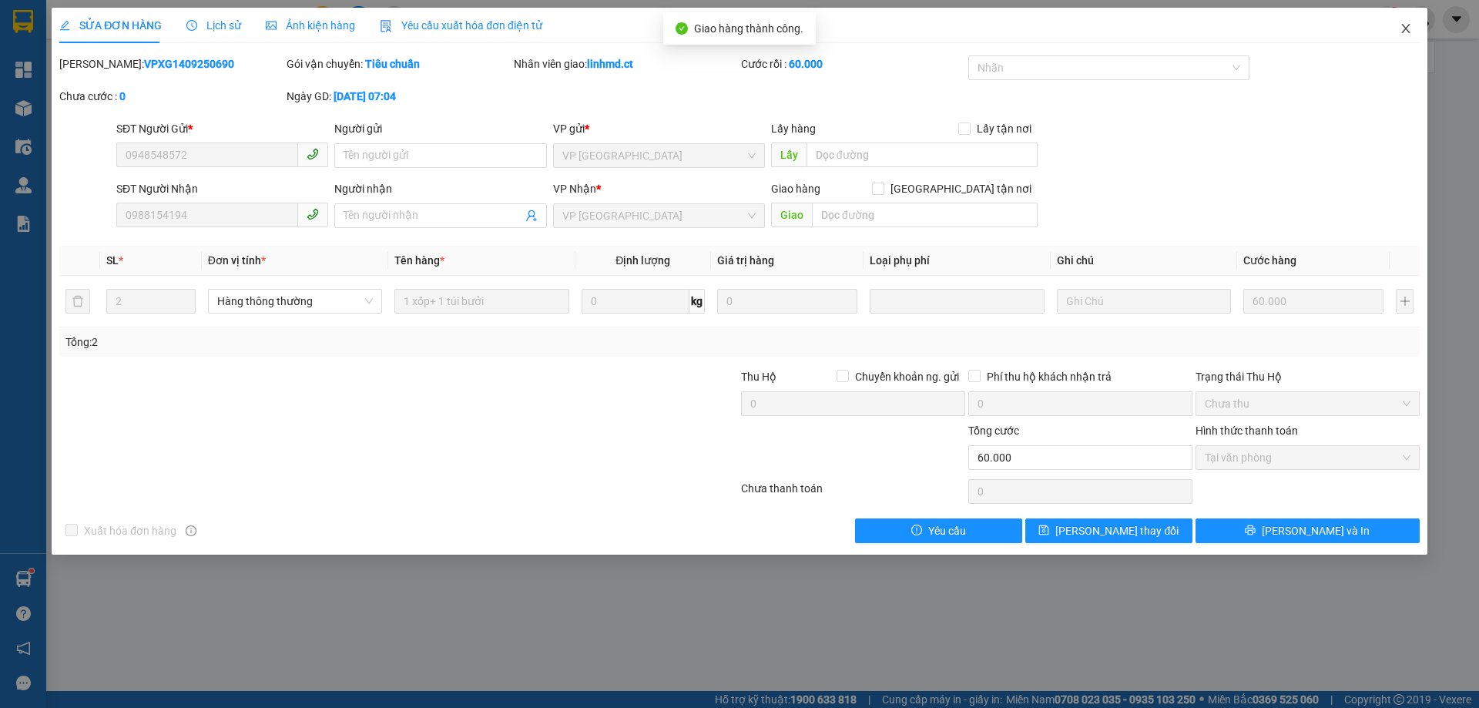
click at [1410, 25] on icon "close" at bounding box center [1406, 28] width 12 height 12
